Goal: Transaction & Acquisition: Purchase product/service

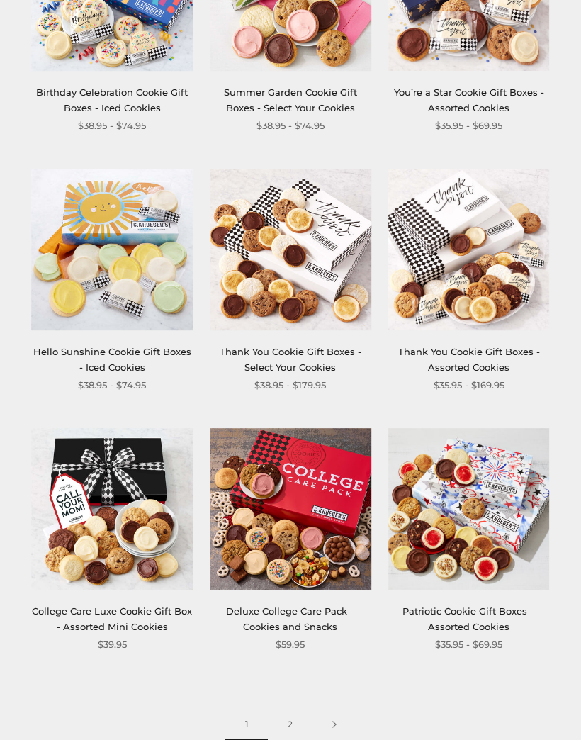
scroll to position [1694, 0]
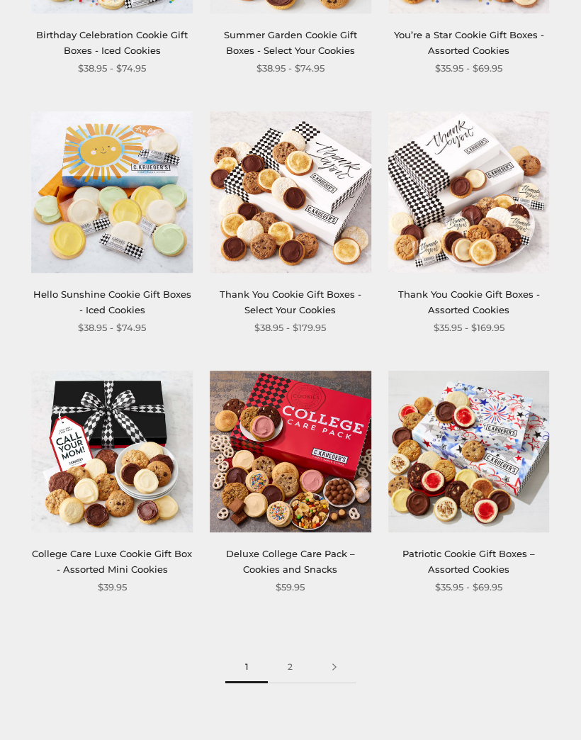
click at [291, 659] on link "2" at bounding box center [290, 667] width 45 height 32
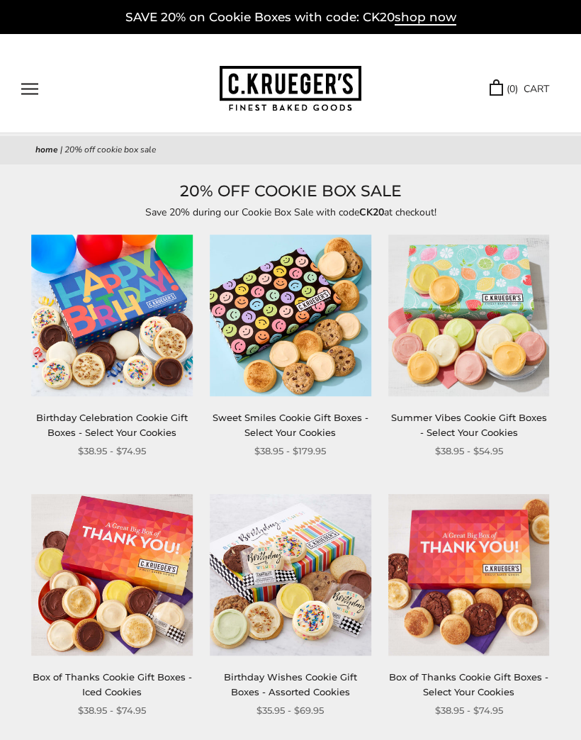
click at [497, 431] on link "Summer Vibes Cookie Gift Boxes - Select Your Cookies" at bounding box center [469, 425] width 156 height 26
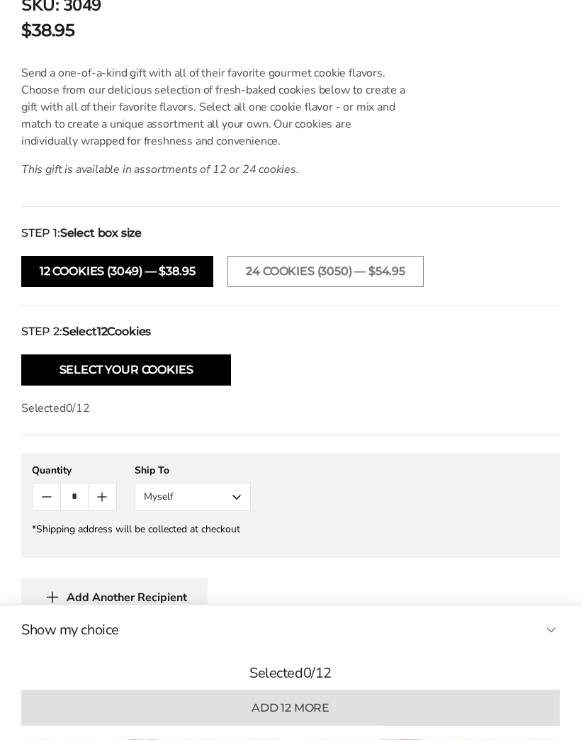
scroll to position [851, 0]
click at [193, 374] on button "Select Your Cookies" at bounding box center [126, 369] width 210 height 31
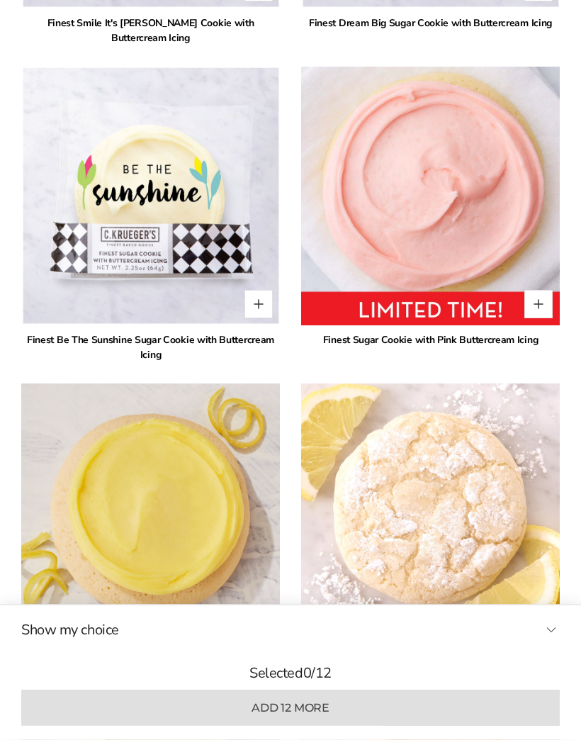
scroll to position [1760, 0]
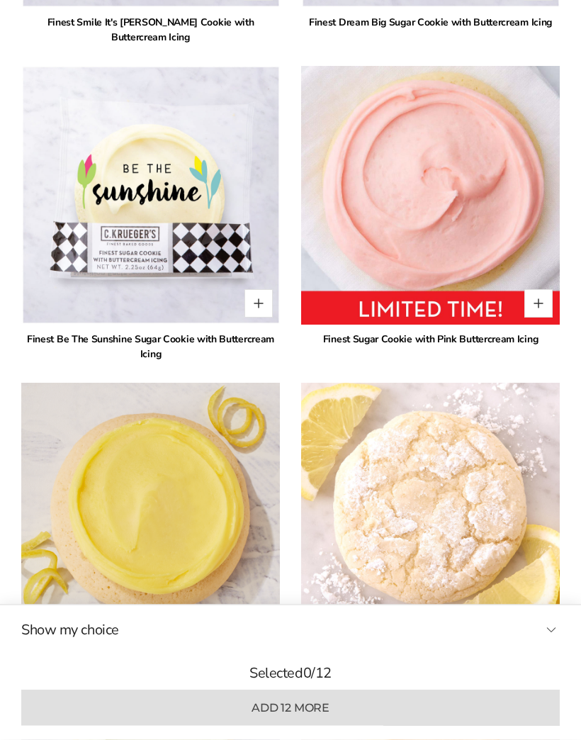
click at [541, 303] on button "Quantity button plus" at bounding box center [538, 304] width 28 height 28
click at [550, 305] on button "Quantity button plus" at bounding box center [538, 303] width 28 height 28
click at [549, 308] on button "Quantity button plus" at bounding box center [538, 303] width 28 height 28
type input "*"
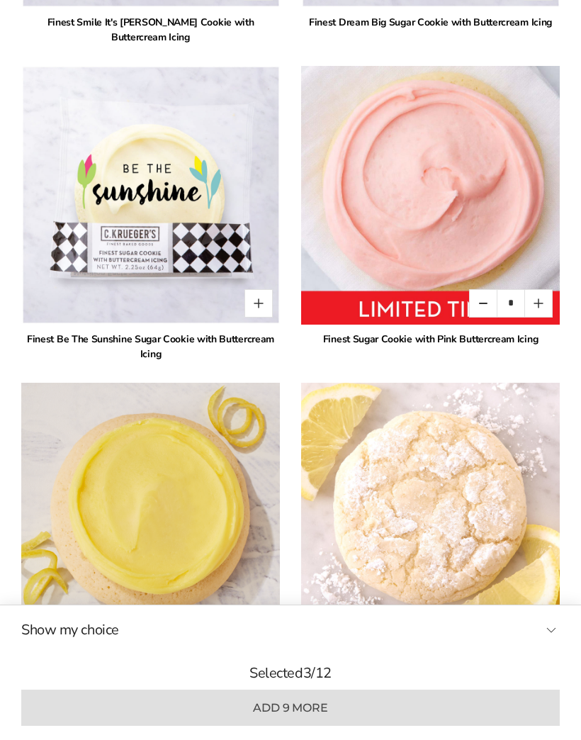
click at [488, 218] on img at bounding box center [430, 195] width 259 height 259
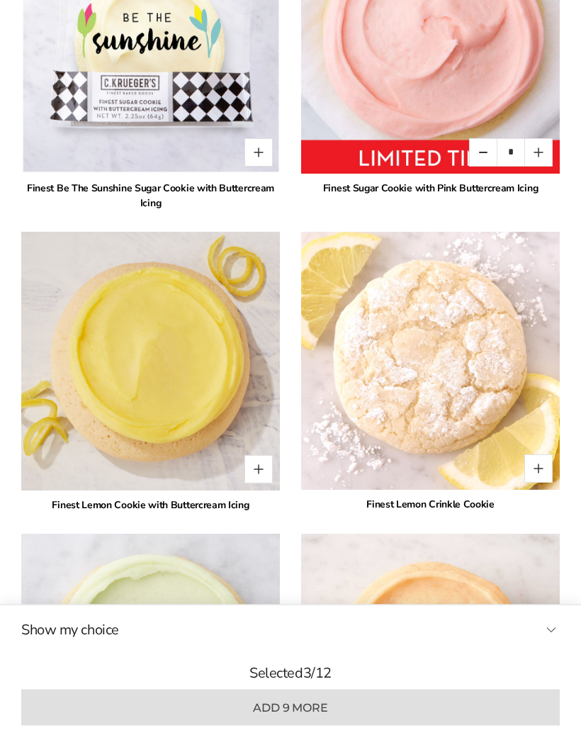
scroll to position [1912, 0]
click at [266, 471] on button "Quantity button plus" at bounding box center [258, 469] width 28 height 28
click at [271, 468] on button "Quantity button plus" at bounding box center [258, 469] width 28 height 28
click at [266, 470] on button "Quantity button plus" at bounding box center [258, 469] width 28 height 28
type input "*"
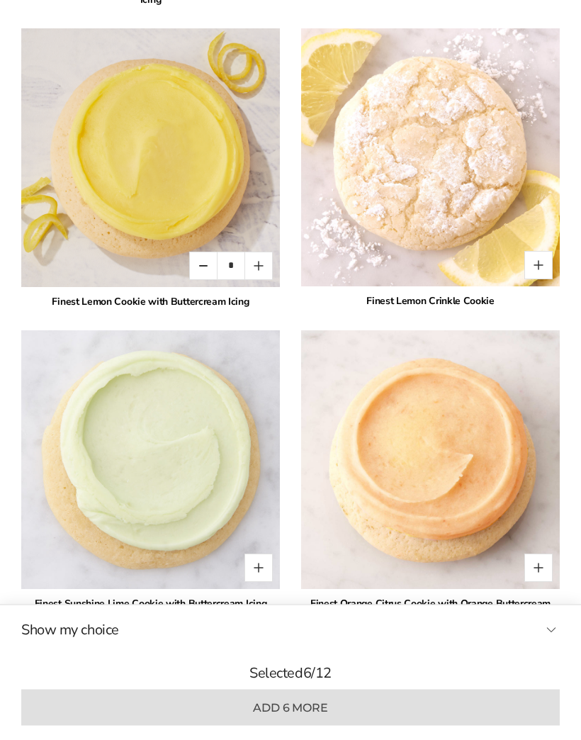
scroll to position [2115, 0]
click at [549, 581] on img at bounding box center [430, 459] width 259 height 259
click at [539, 568] on button "Quantity button plus" at bounding box center [538, 567] width 28 height 28
click at [549, 573] on button "Quantity button plus" at bounding box center [538, 567] width 28 height 28
click at [548, 572] on button "Quantity button plus" at bounding box center [538, 567] width 28 height 28
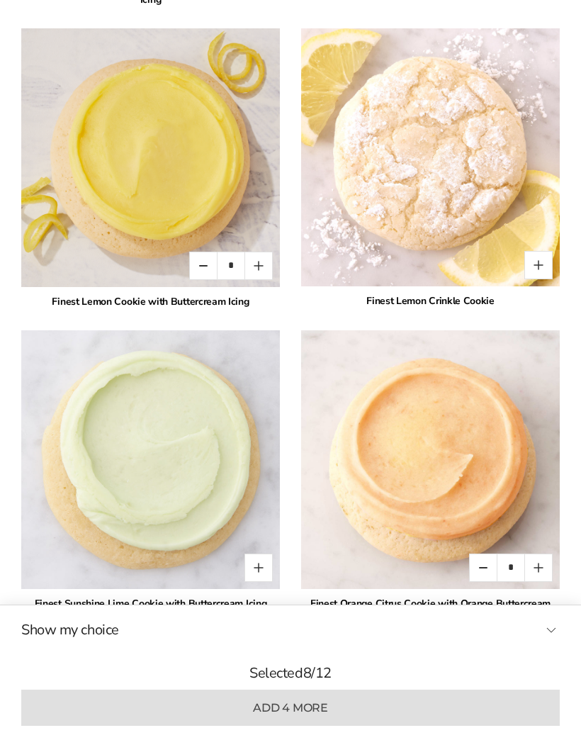
type input "*"
click at [262, 571] on button "Quantity button plus" at bounding box center [258, 567] width 28 height 28
click at [259, 565] on button "Quantity button plus" at bounding box center [258, 567] width 28 height 28
click at [263, 566] on button "Quantity button plus" at bounding box center [258, 567] width 28 height 28
type input "*"
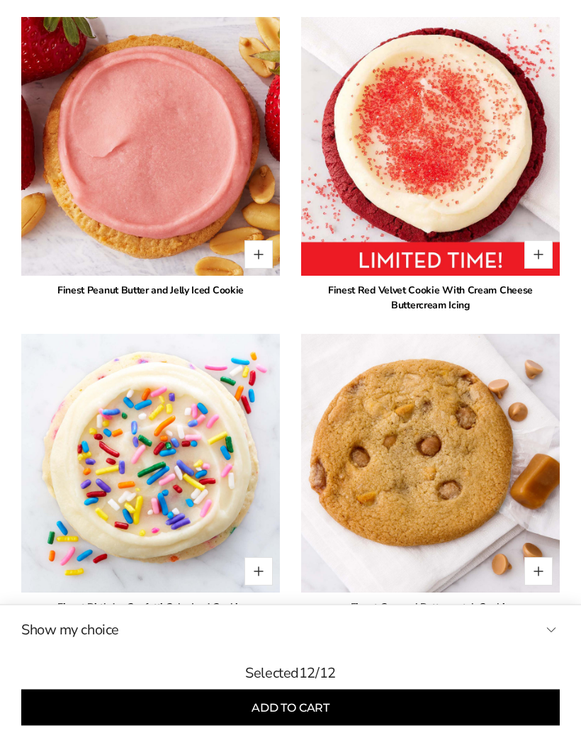
scroll to position [3062, 0]
click at [454, 726] on button "Add to cart" at bounding box center [290, 708] width 539 height 36
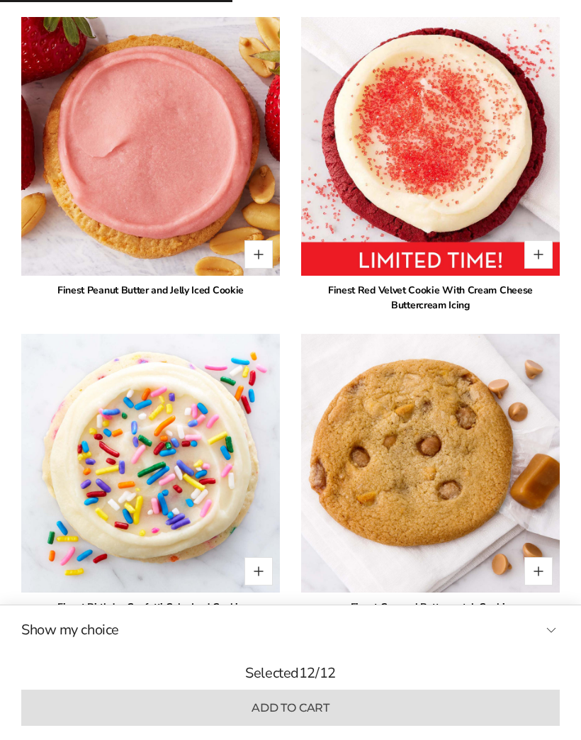
type input "*"
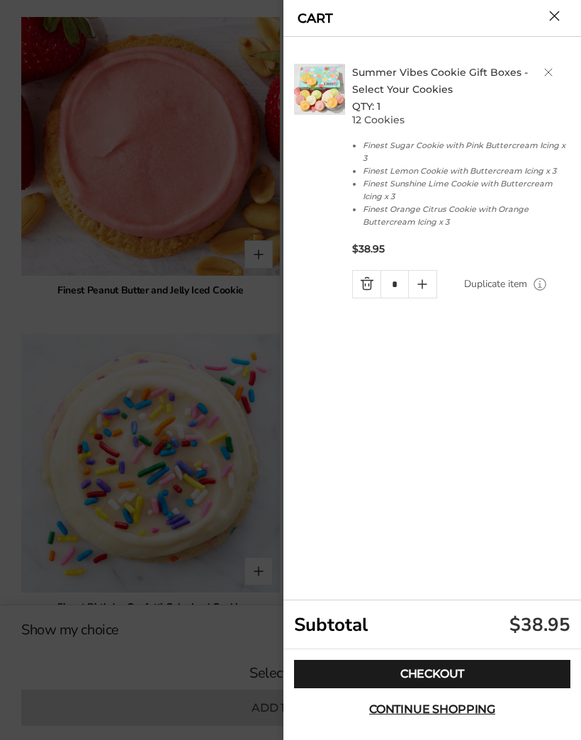
click at [464, 688] on link "Checkout" at bounding box center [432, 674] width 276 height 28
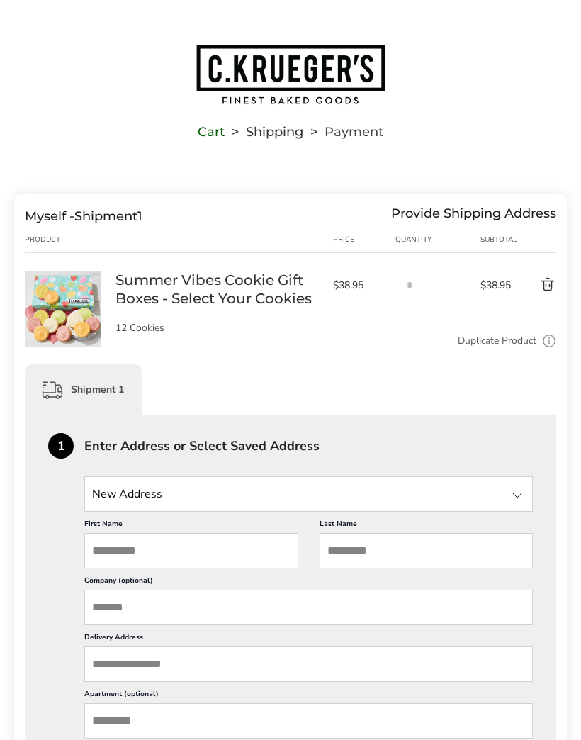
click at [230, 558] on input "First Name" at bounding box center [191, 550] width 214 height 35
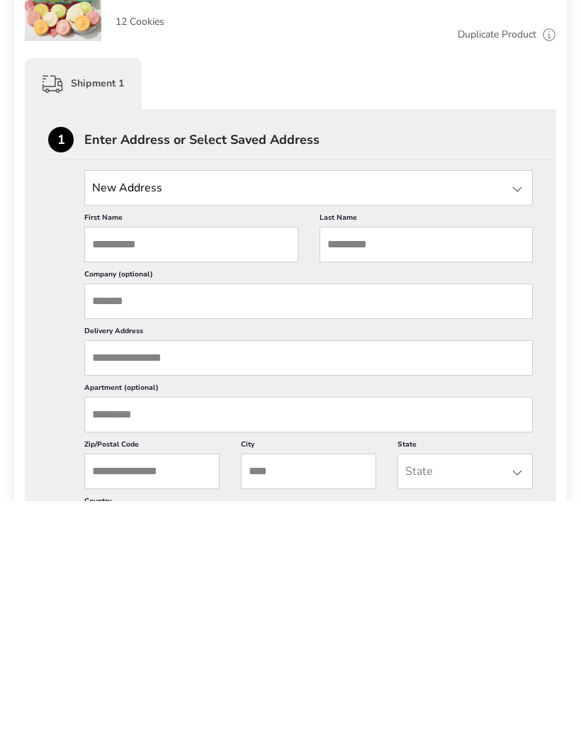
click at [207, 410] on input "State" at bounding box center [308, 427] width 449 height 35
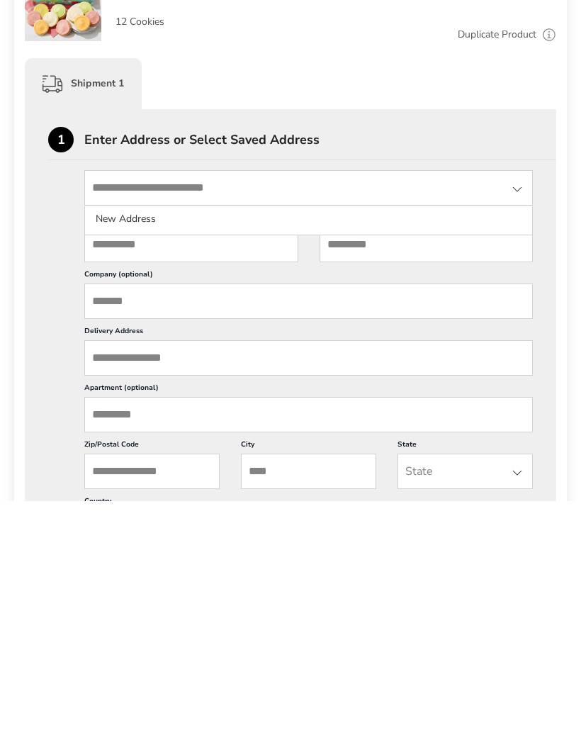
click at [187, 466] on input "First Name" at bounding box center [191, 483] width 214 height 35
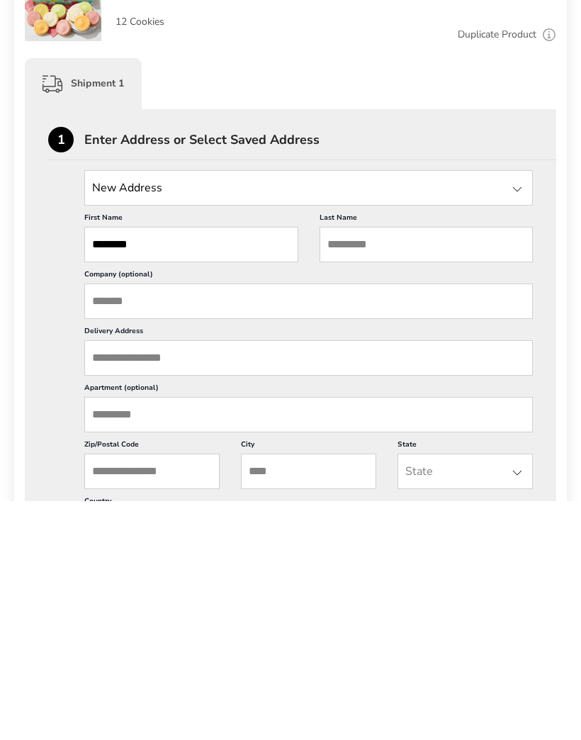
type input "********"
click at [373, 466] on input "Last Name" at bounding box center [427, 483] width 214 height 35
type input "*****"
click at [176, 580] on input "Delivery Address" at bounding box center [308, 597] width 449 height 35
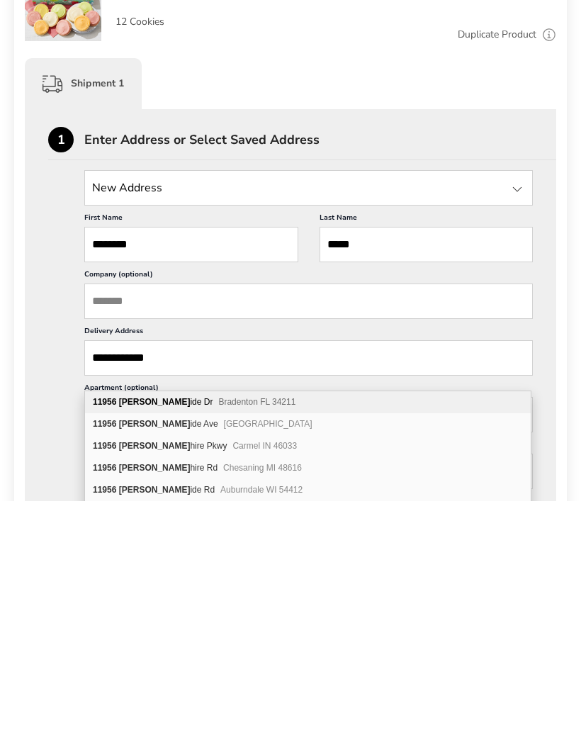
click at [249, 631] on div "11956 Brooks ide Dr Bradenton FL 34211" at bounding box center [308, 642] width 446 height 22
type input "**********"
type input "*********"
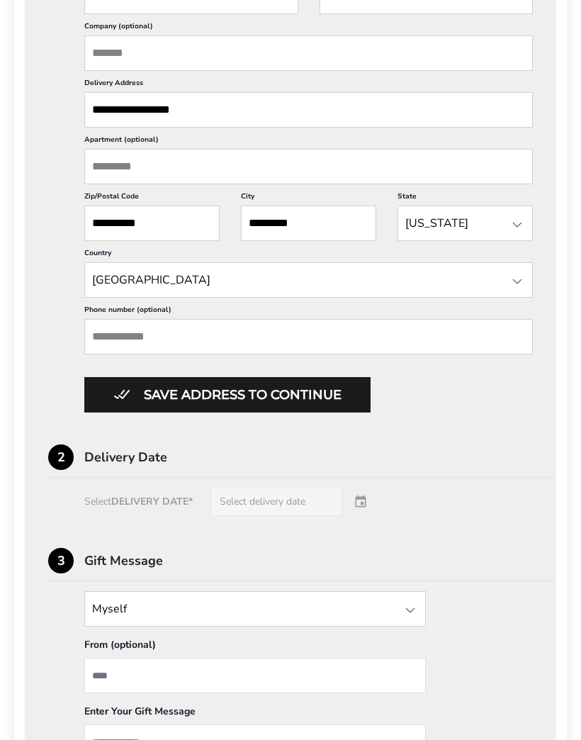
scroll to position [556, 0]
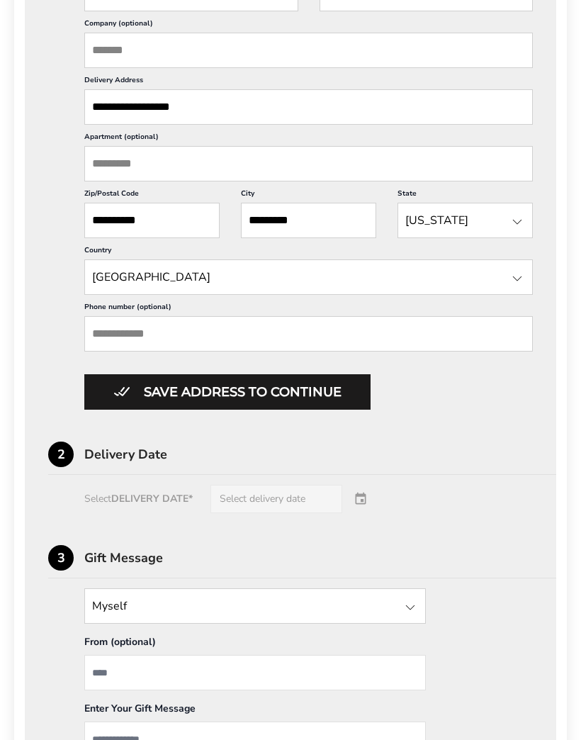
click at [322, 410] on button "Save address to continue" at bounding box center [227, 392] width 286 height 35
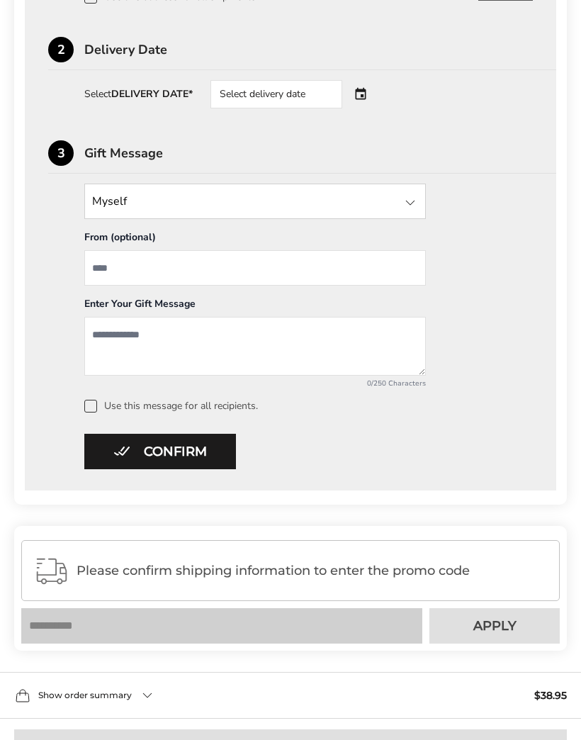
click at [84, 412] on span at bounding box center [90, 406] width 13 height 13
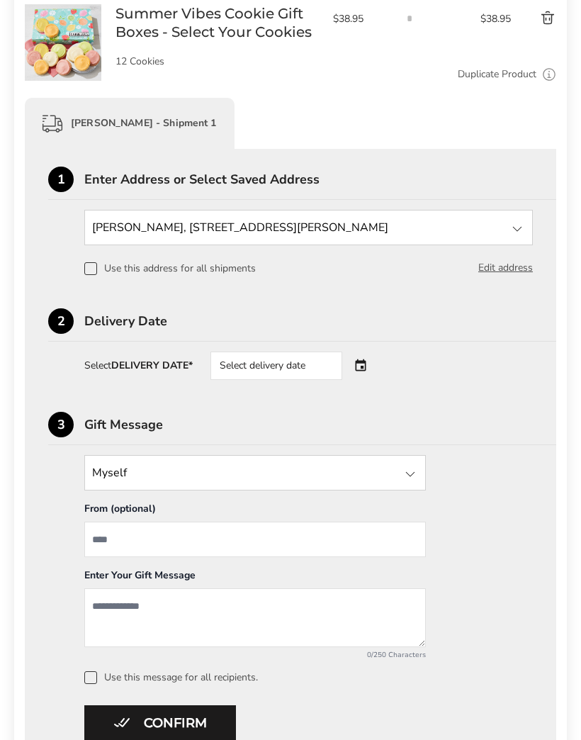
scroll to position [266, 0]
click at [298, 380] on div "Select delivery date" at bounding box center [276, 366] width 132 height 28
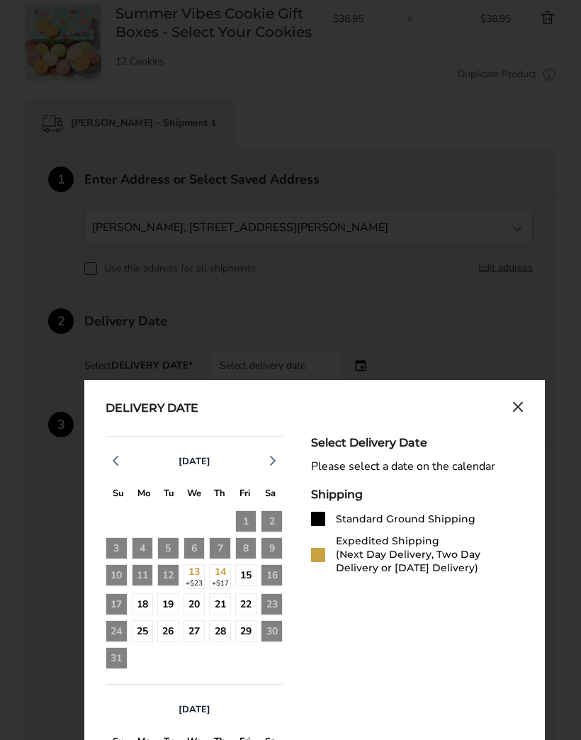
click at [439, 522] on div "Standard Ground Shipping" at bounding box center [406, 518] width 140 height 13
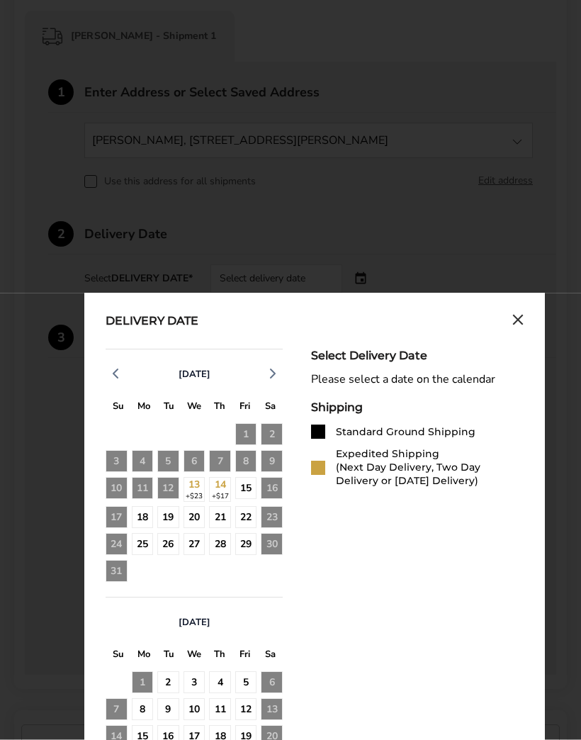
scroll to position [354, 0]
click at [281, 493] on div "16" at bounding box center [272, 489] width 22 height 25
click at [520, 326] on icon "Close calendar" at bounding box center [517, 320] width 11 height 12
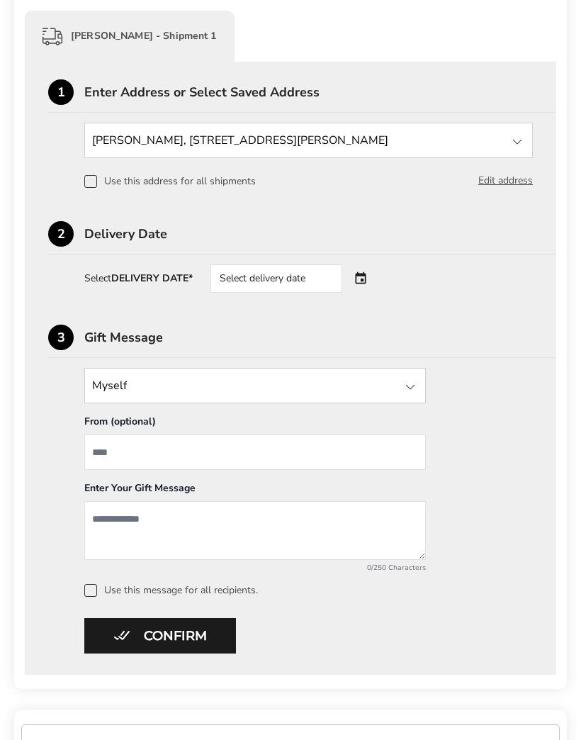
click at [255, 289] on div "Select delivery date" at bounding box center [276, 278] width 132 height 28
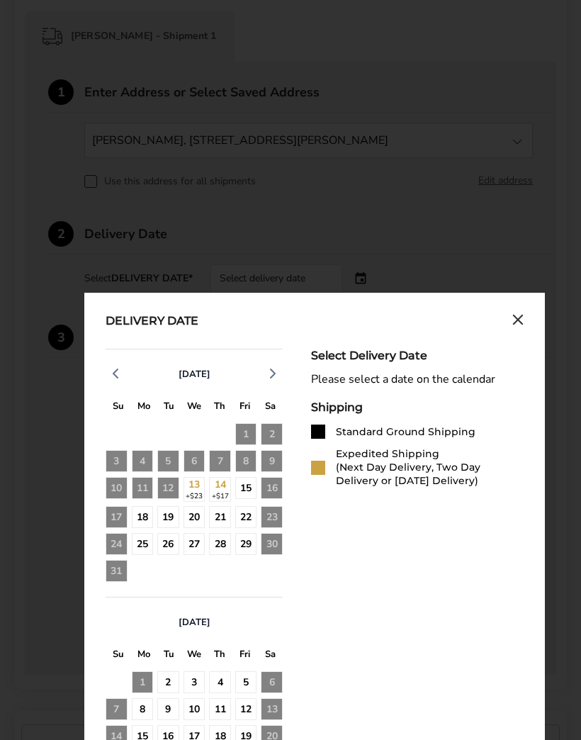
click at [144, 513] on div "18" at bounding box center [143, 517] width 22 height 22
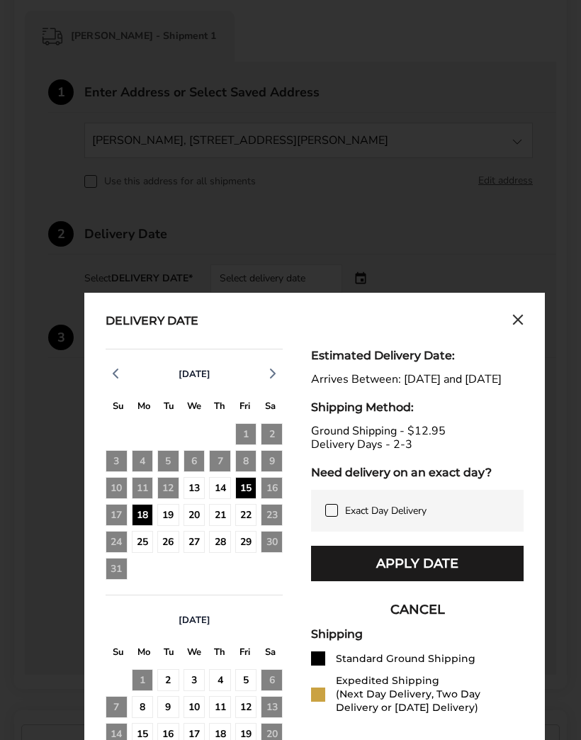
click at [257, 490] on div "15" at bounding box center [246, 488] width 22 height 22
click at [235, 494] on div "15" at bounding box center [246, 488] width 22 height 22
click at [257, 493] on div "15" at bounding box center [246, 488] width 22 height 22
click at [227, 495] on div "14" at bounding box center [220, 488] width 22 height 22
click at [151, 518] on div "18" at bounding box center [143, 515] width 22 height 22
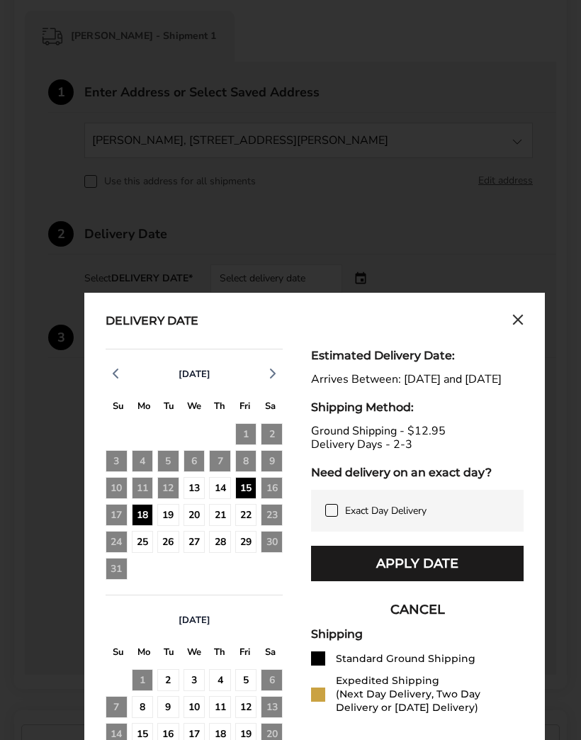
click at [255, 491] on div "15" at bounding box center [246, 488] width 22 height 22
click at [147, 518] on div "18" at bounding box center [143, 515] width 22 height 22
click at [257, 493] on div "15" at bounding box center [246, 488] width 22 height 22
click at [146, 514] on div "18" at bounding box center [143, 515] width 22 height 22
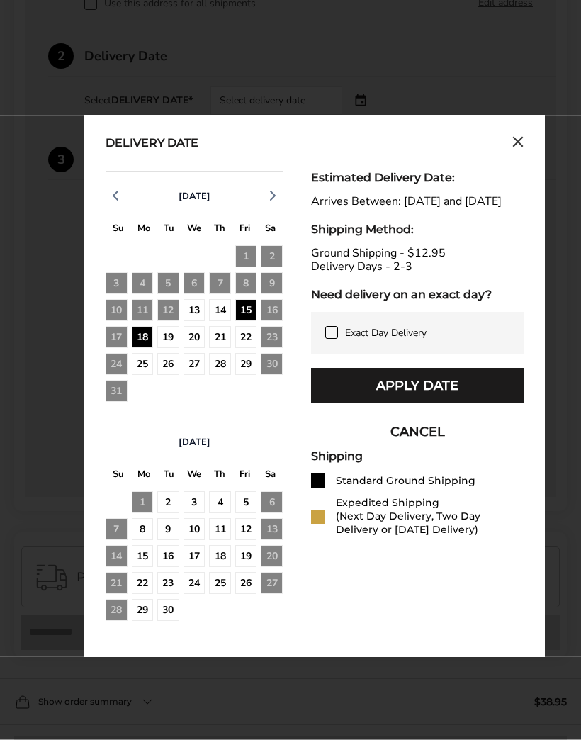
scroll to position [502, 0]
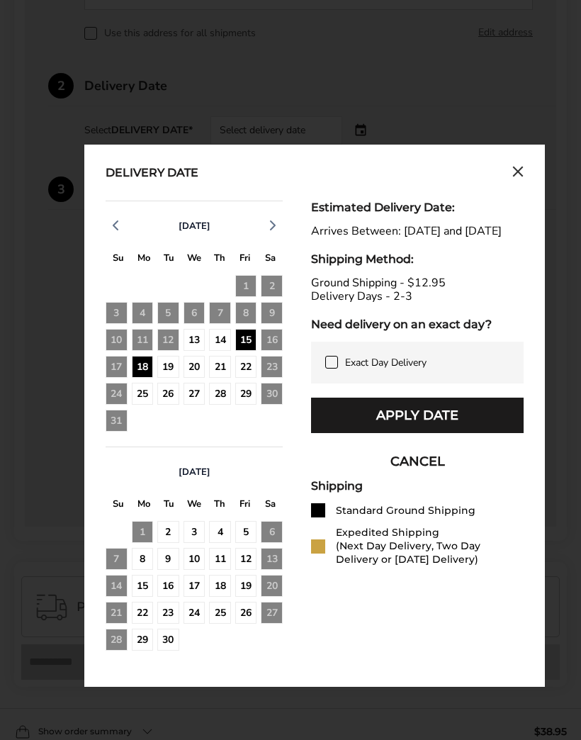
click at [473, 433] on button "Apply Date" at bounding box center [417, 415] width 213 height 35
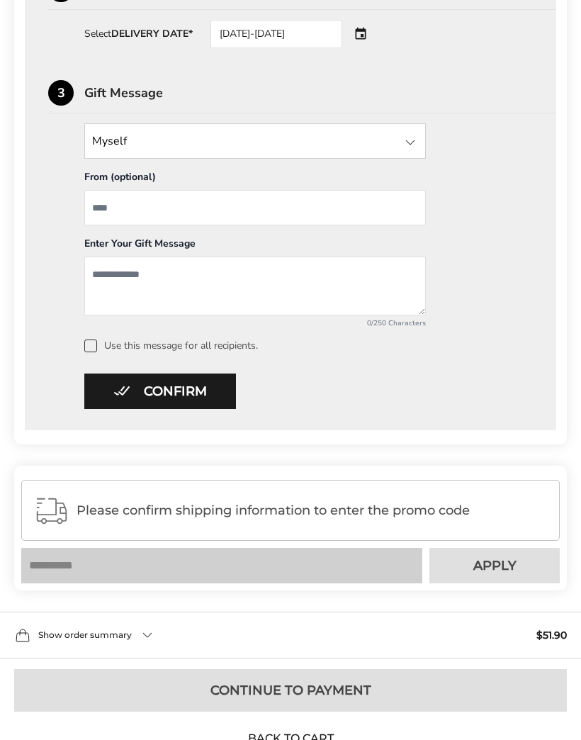
scroll to position [604, 0]
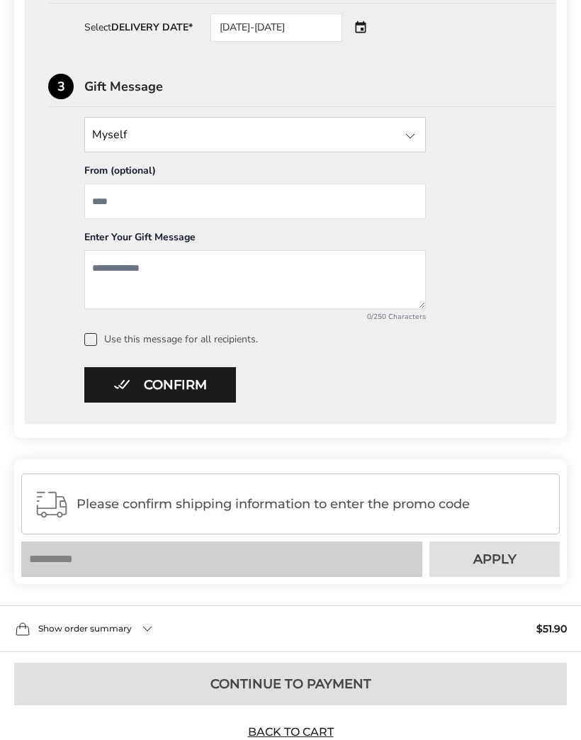
click at [213, 388] on button "Confirm" at bounding box center [160, 385] width 152 height 35
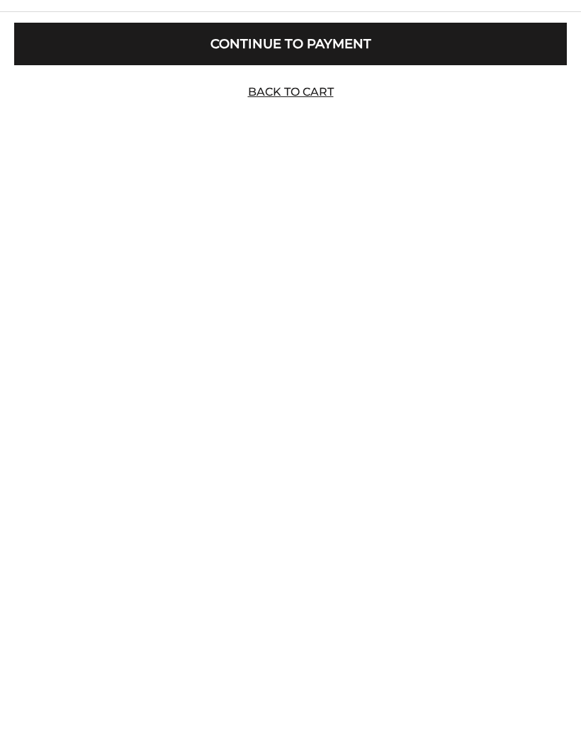
scroll to position [46, 0]
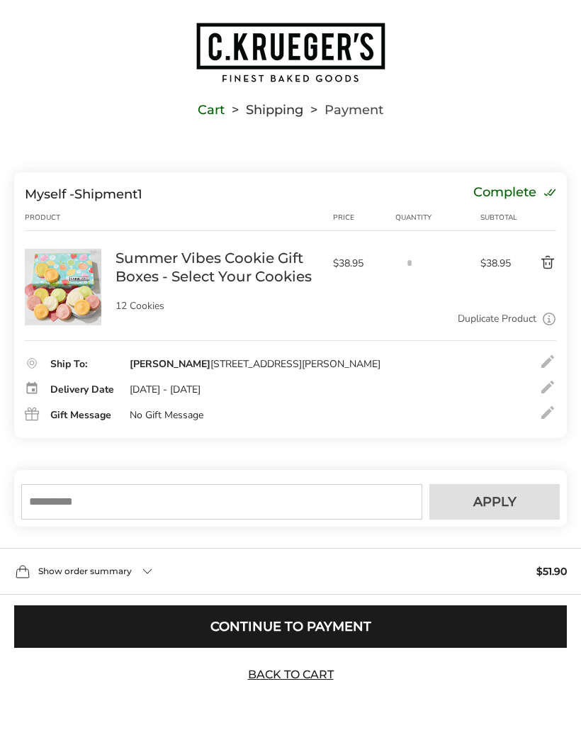
click at [140, 504] on input "text" at bounding box center [221, 502] width 401 height 35
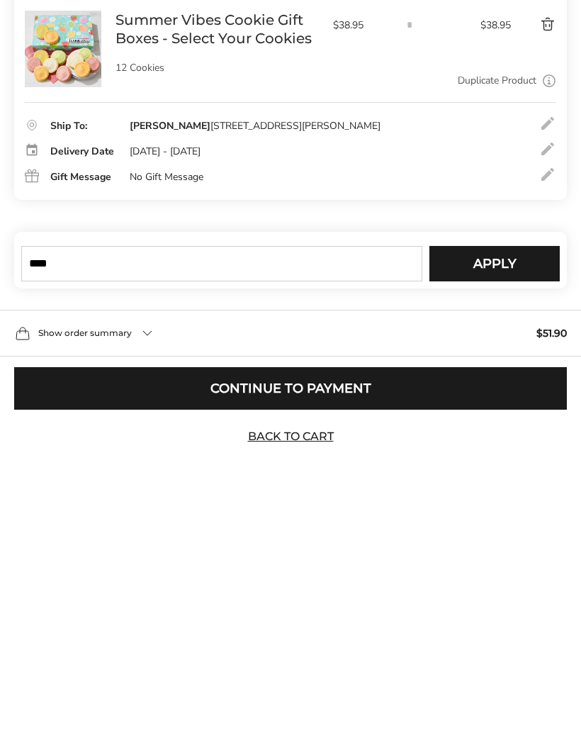
type input "****"
click at [532, 485] on button "Apply" at bounding box center [494, 502] width 130 height 35
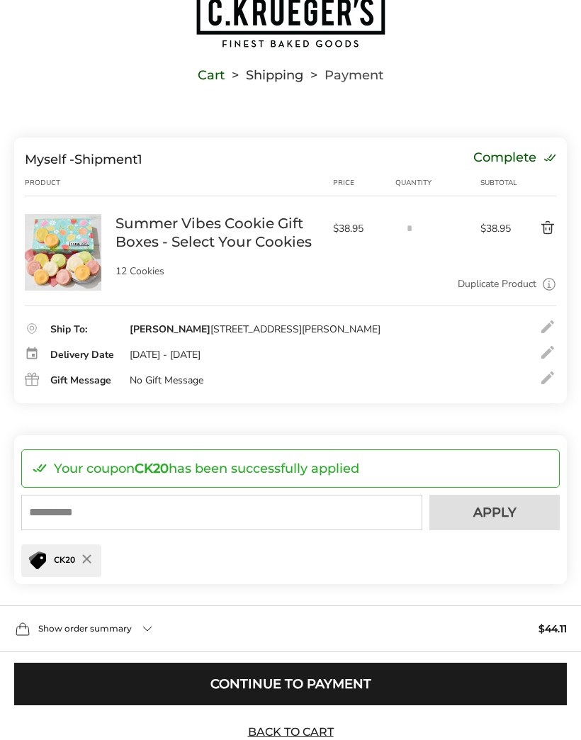
scroll to position [74, 0]
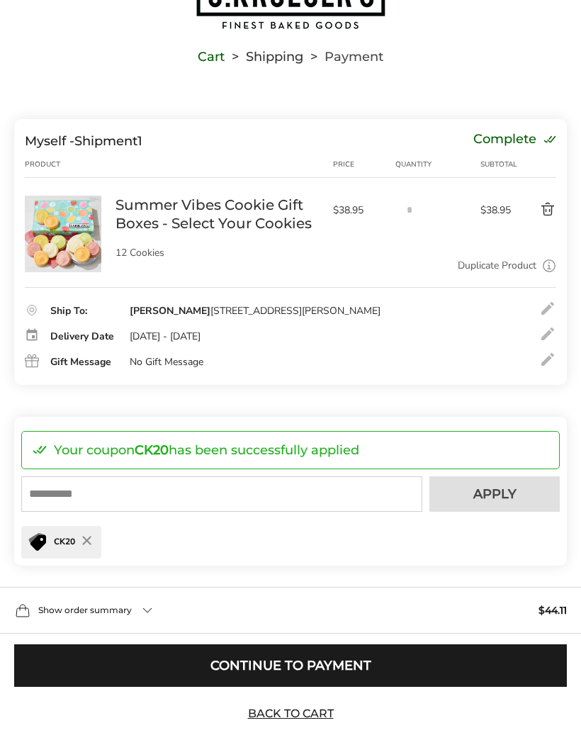
click at [381, 687] on button "Continue to Payment" at bounding box center [290, 666] width 553 height 43
